Goal: Navigation & Orientation: Go to known website

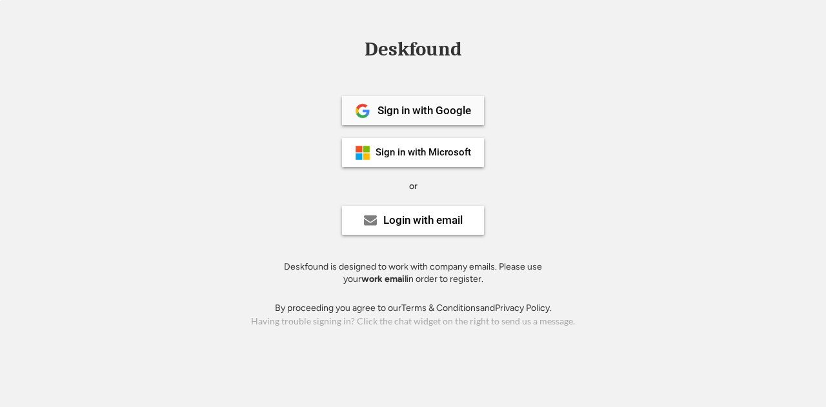
click at [418, 117] on div "Sign in with Google" at bounding box center [413, 110] width 142 height 29
click at [409, 215] on div "Login with email" at bounding box center [422, 220] width 79 height 11
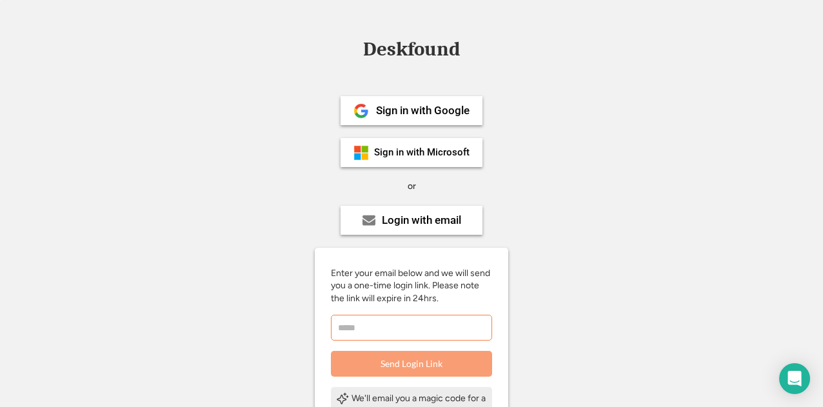
click at [384, 322] on input "email" at bounding box center [411, 328] width 161 height 26
type input "**********"
click at [406, 367] on button "Send Login Link" at bounding box center [411, 364] width 161 height 26
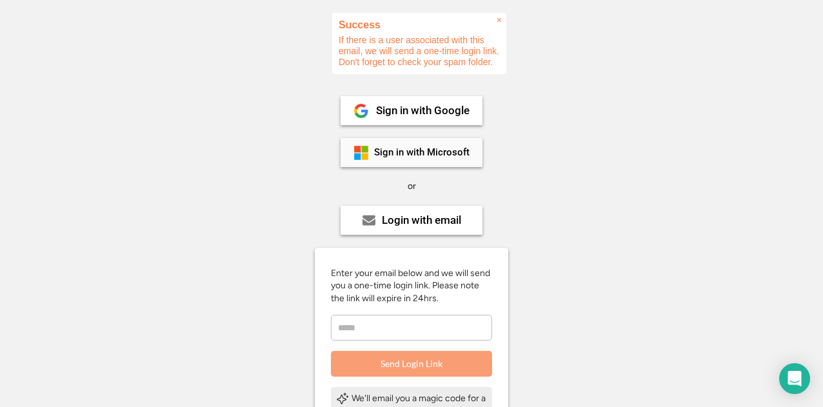
click at [441, 153] on div "Sign in with Microsoft" at bounding box center [421, 153] width 95 height 10
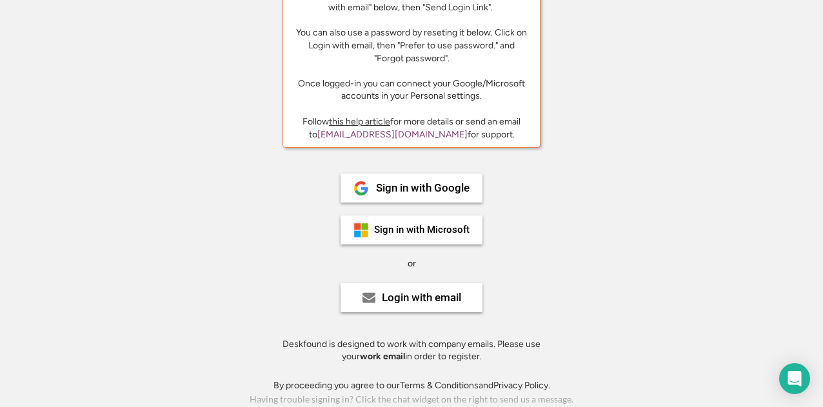
scroll to position [101, 0]
click at [621, 133] on div "Deskfound Hi! Looks like you are trying to login for the first time. Please req…" at bounding box center [411, 173] width 823 height 470
